Goal: Transaction & Acquisition: Purchase product/service

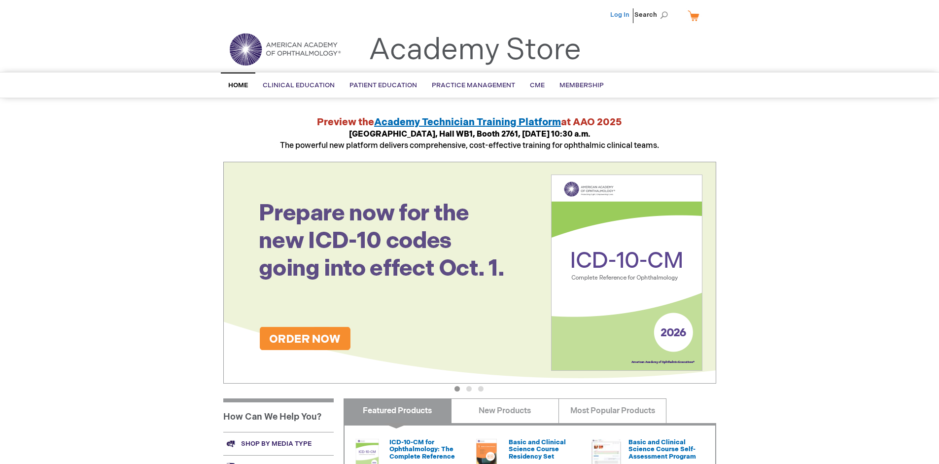
click at [621, 15] on link "Log In" at bounding box center [619, 15] width 19 height 8
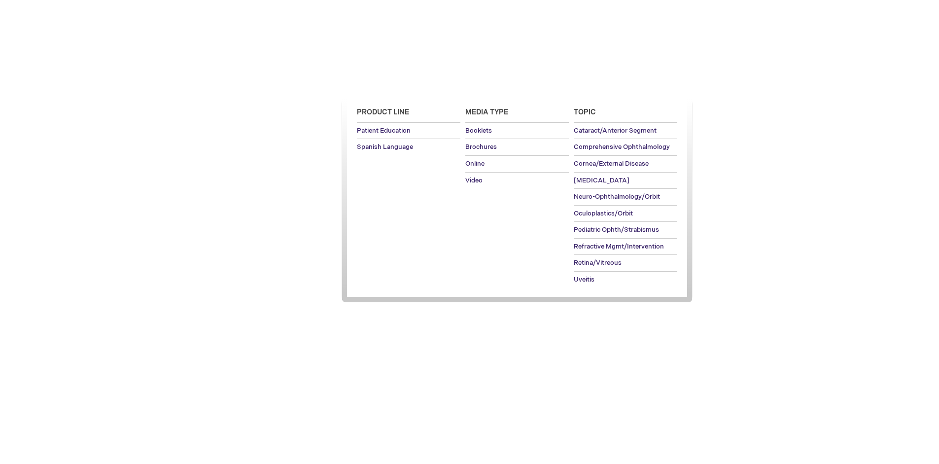
click at [381, 85] on span "Patient Education" at bounding box center [384, 85] width 68 height 8
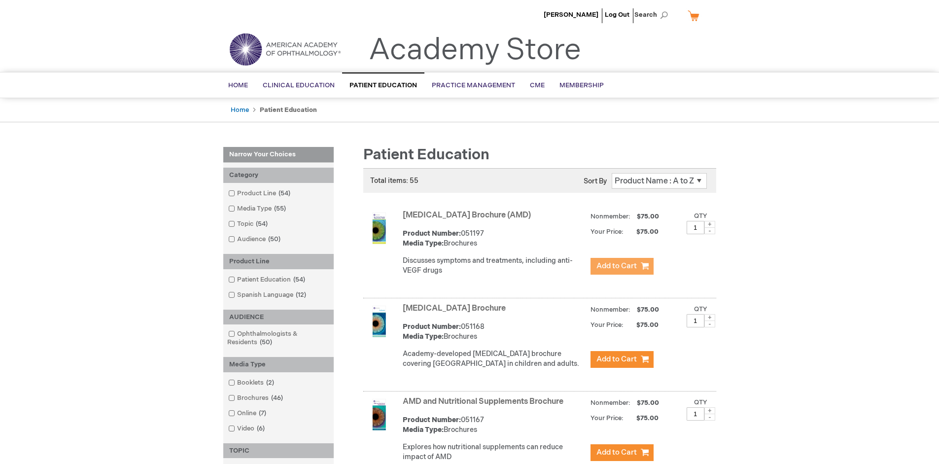
click at [622, 266] on span "Add to Cart" at bounding box center [617, 265] width 40 height 9
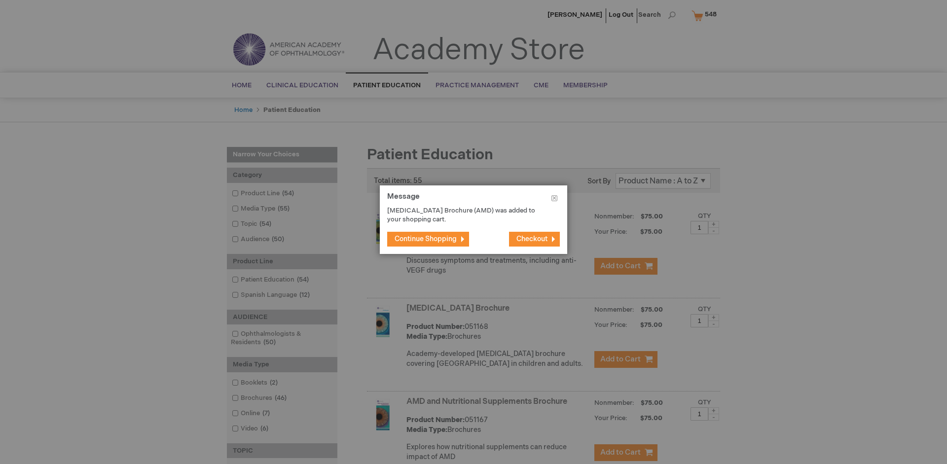
click at [425, 239] on span "Continue Shopping" at bounding box center [425, 239] width 62 height 8
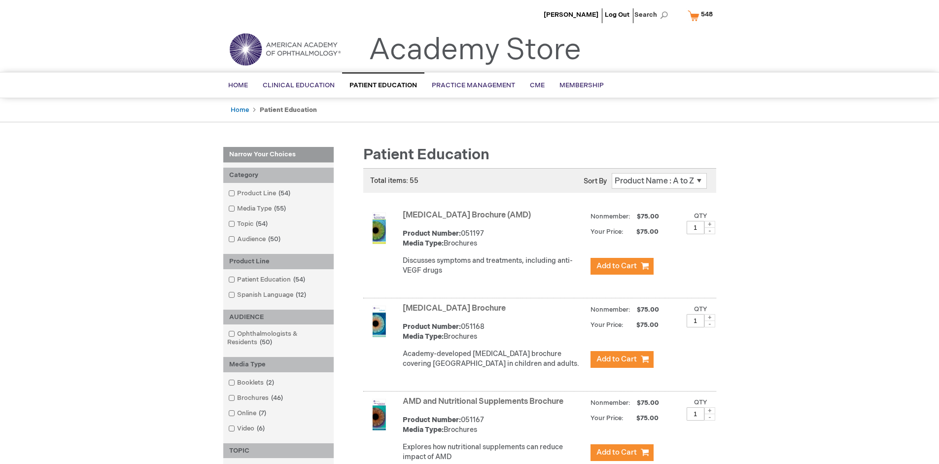
click at [485, 406] on link "AMD and Nutritional Supplements Brochure" at bounding box center [483, 401] width 161 height 9
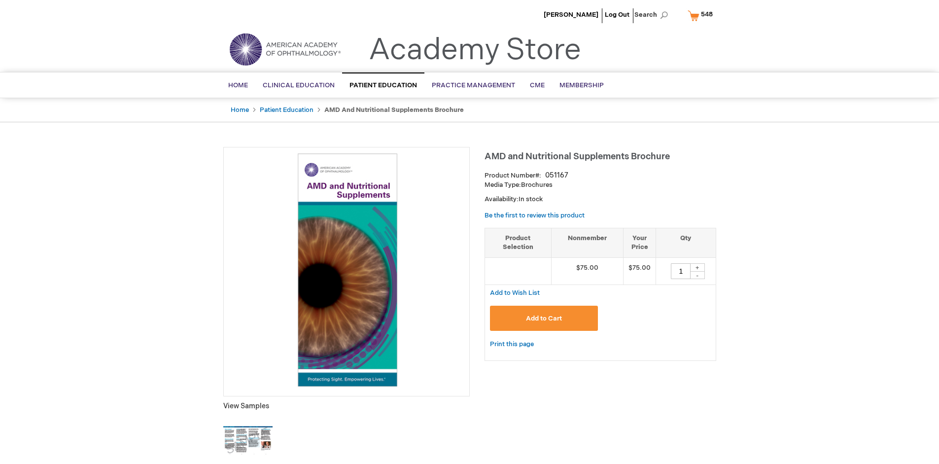
type input "1"
click at [544, 318] on span "Add to Cart" at bounding box center [544, 319] width 36 height 8
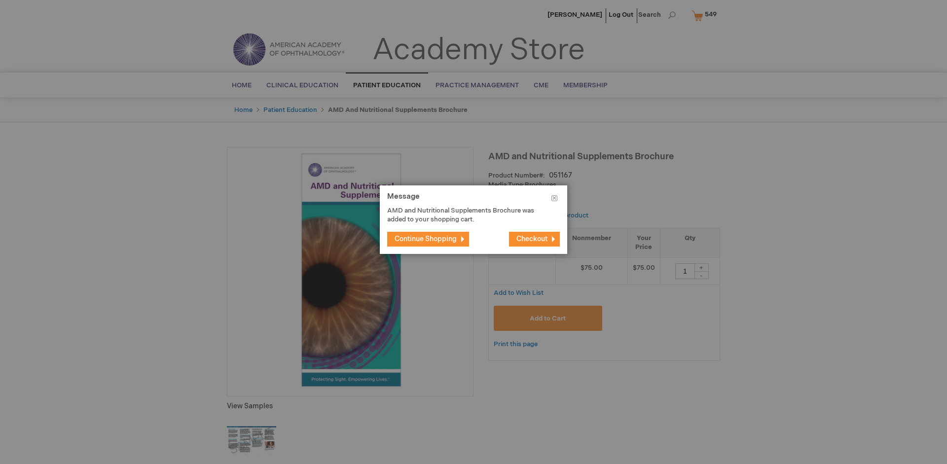
click at [425, 239] on span "Continue Shopping" at bounding box center [425, 239] width 62 height 8
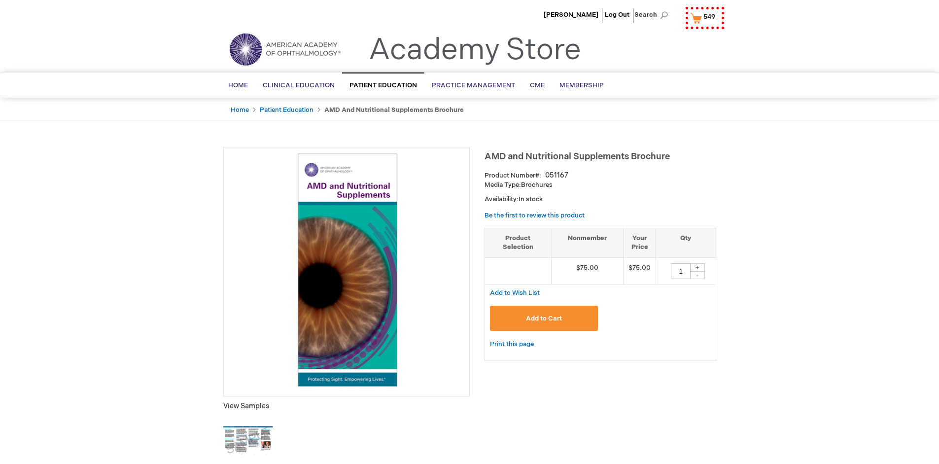
click at [704, 15] on span "549" at bounding box center [710, 17] width 12 height 8
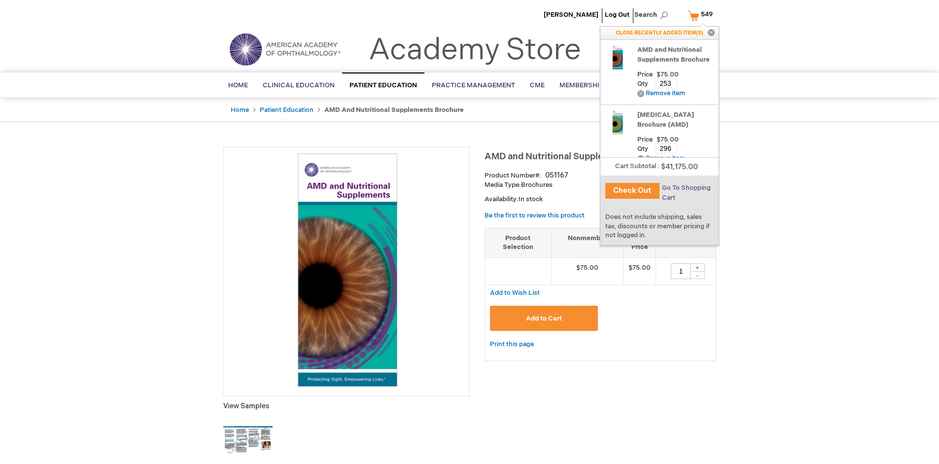
click at [686, 188] on span "Go To Shopping Cart" at bounding box center [686, 193] width 49 height 18
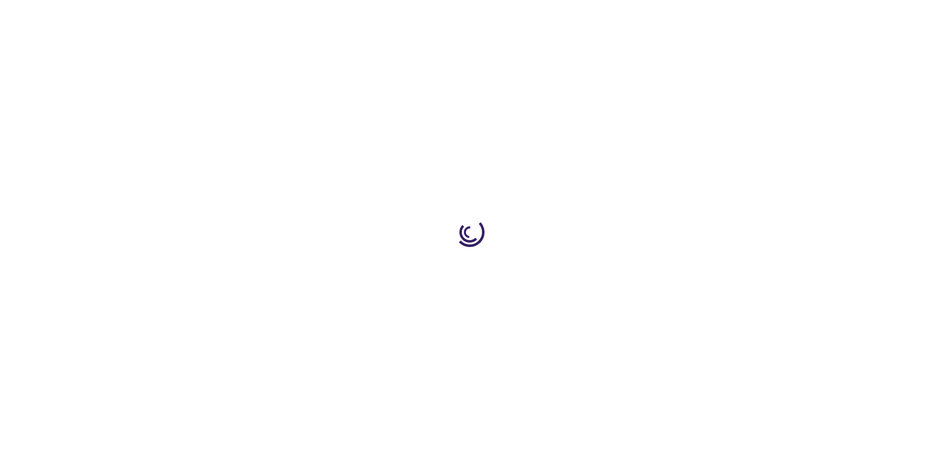
select select "US"
select select "41"
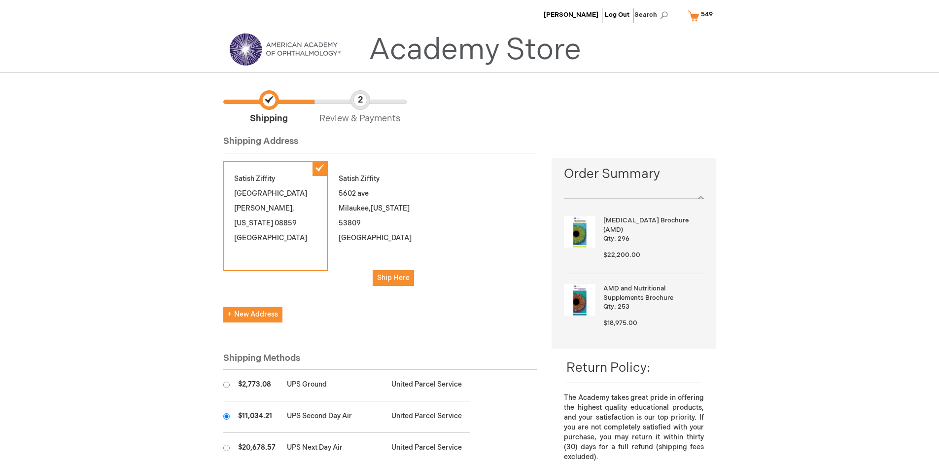
click at [226, 416] on input "radio" at bounding box center [226, 416] width 6 height 6
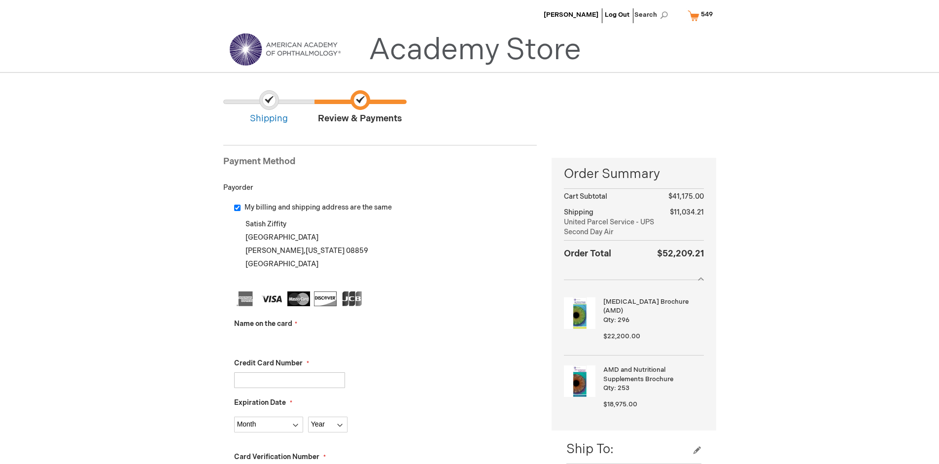
click at [289, 340] on input "Name on the card" at bounding box center [289, 341] width 111 height 16
